Goal: Check status: Check status

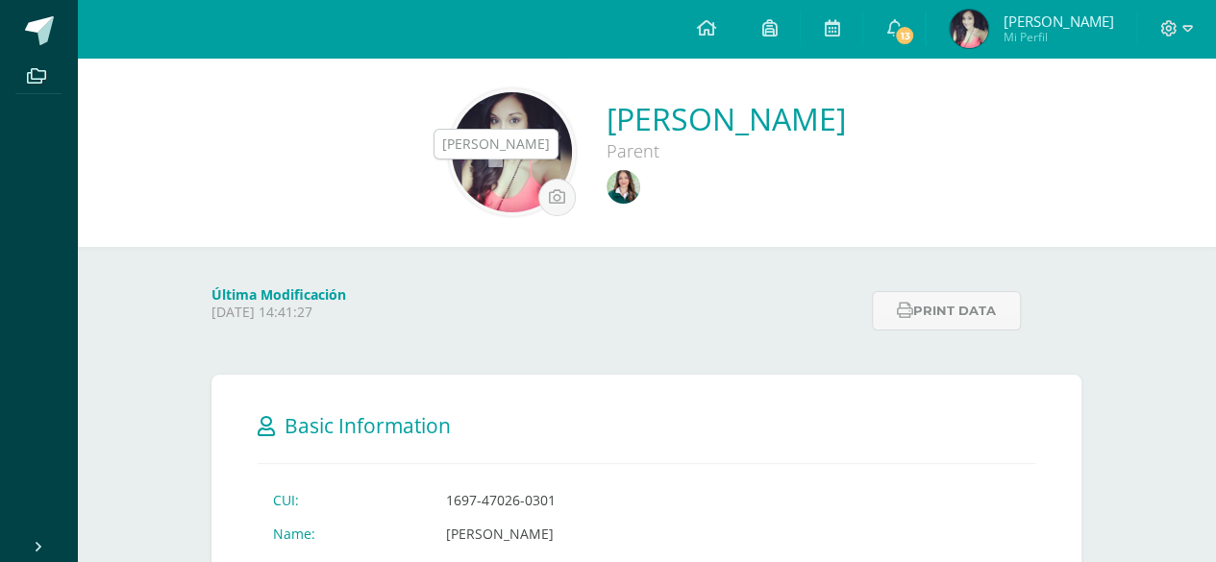
drag, startPoint x: 0, startPoint y: 0, endPoint x: 535, endPoint y: 182, distance: 565.4
click at [607, 182] on img at bounding box center [624, 187] width 34 height 34
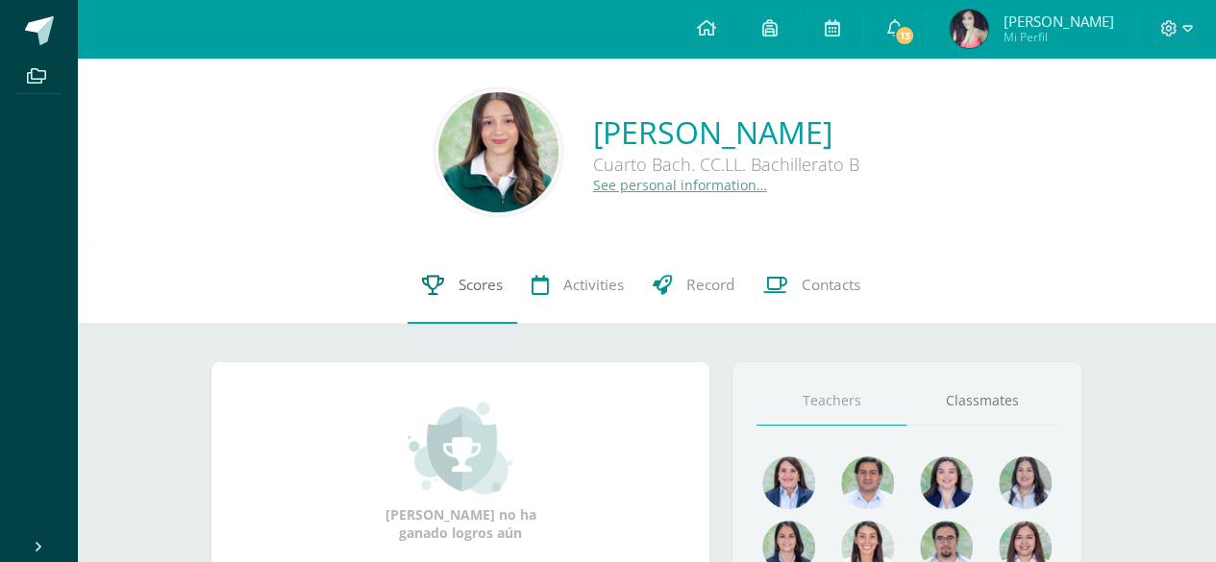
click at [436, 293] on icon at bounding box center [433, 285] width 22 height 20
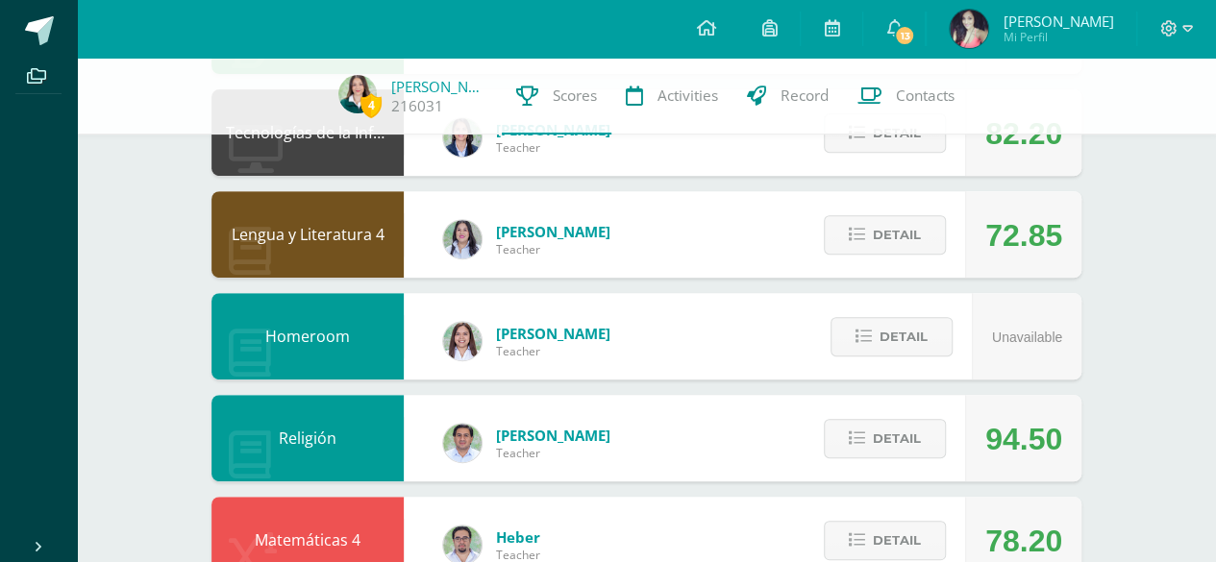
scroll to position [313, 0]
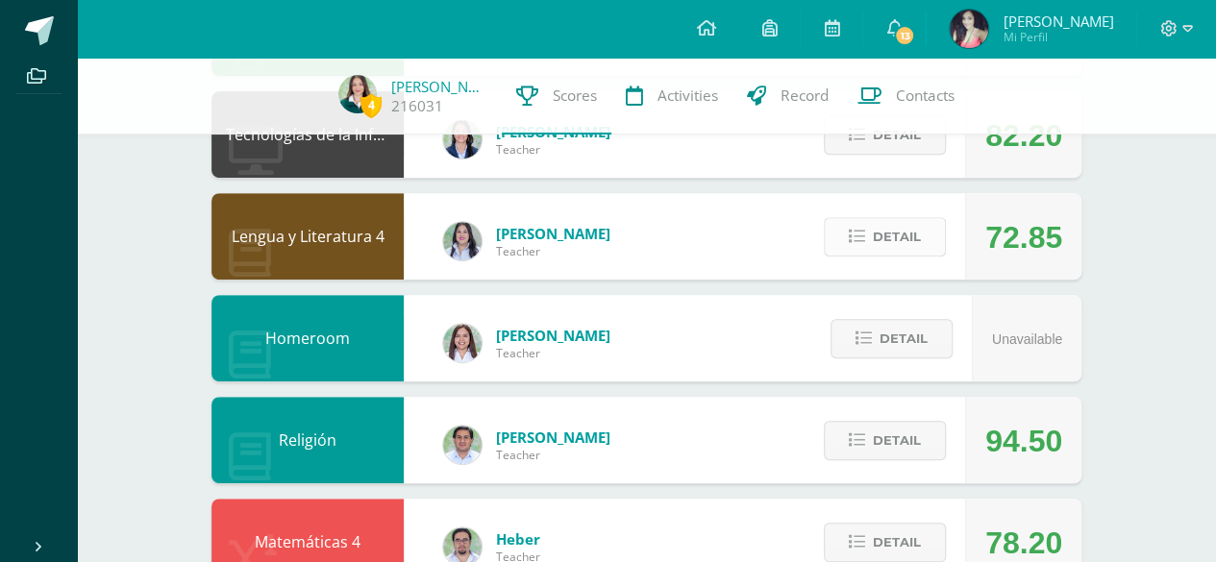
click at [885, 229] on span "Detail" at bounding box center [897, 237] width 48 height 36
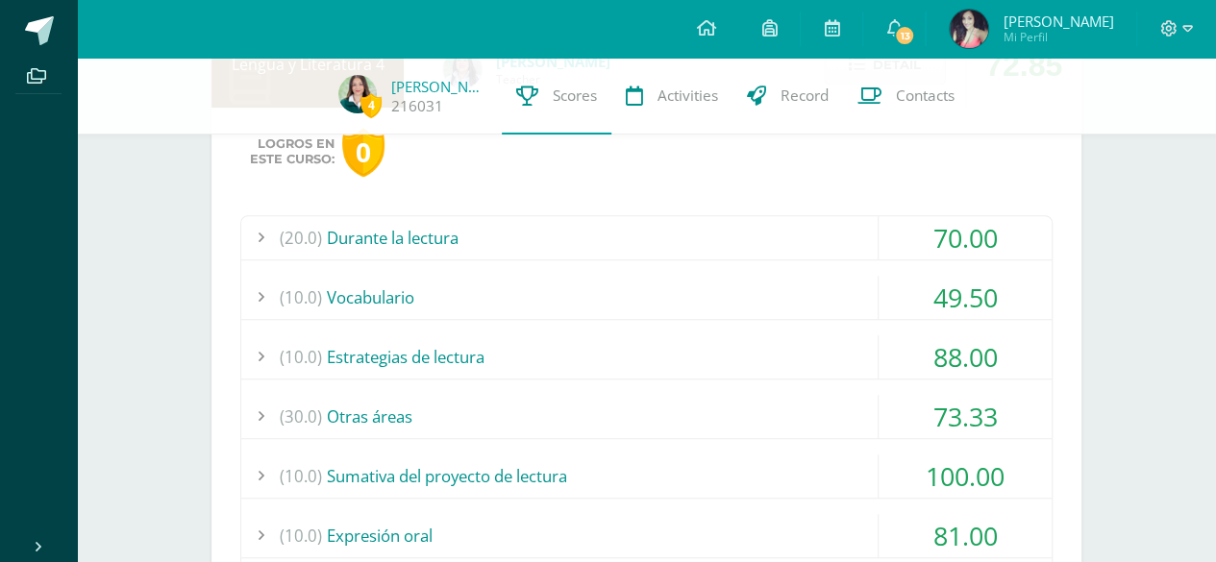
scroll to position [487, 0]
click at [543, 401] on div "(30.0) Otras áreas" at bounding box center [646, 414] width 810 height 43
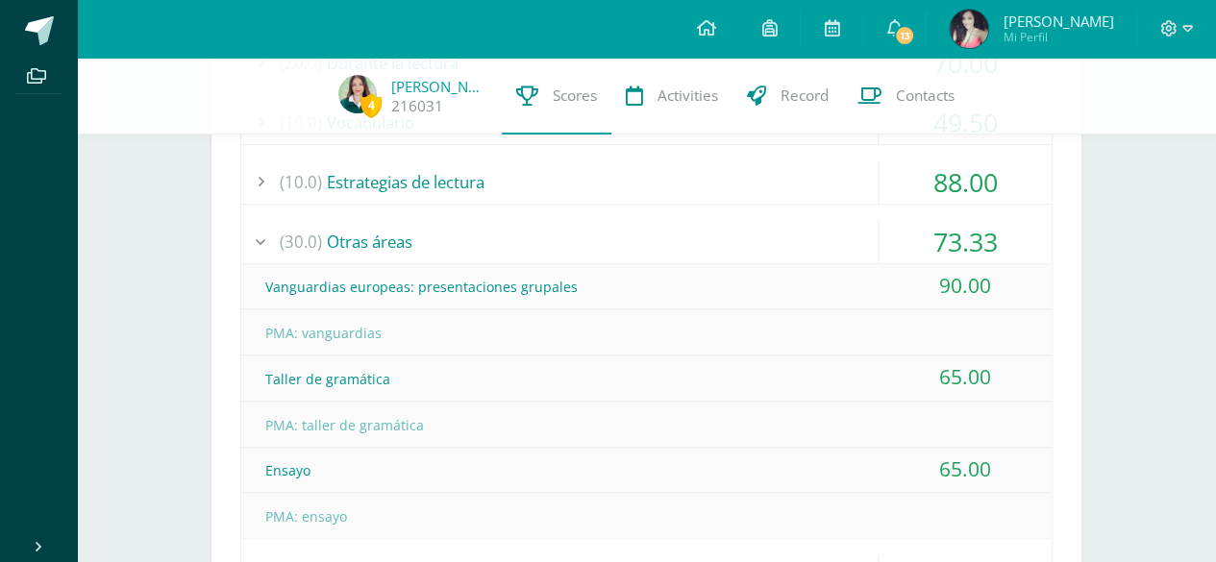
scroll to position [662, 0]
